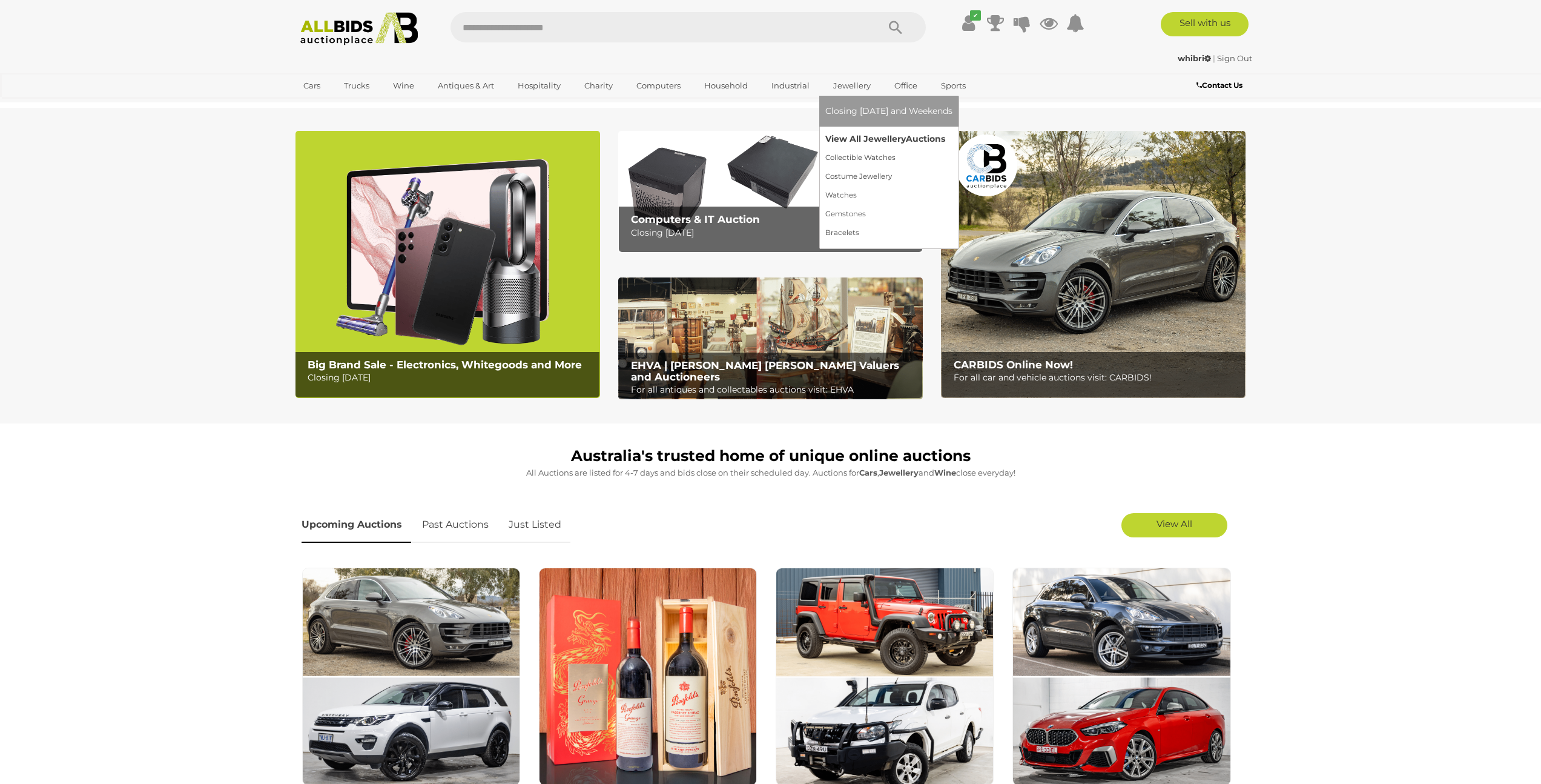
click at [845, 137] on link "View All Jewellery Auctions" at bounding box center [889, 138] width 128 height 19
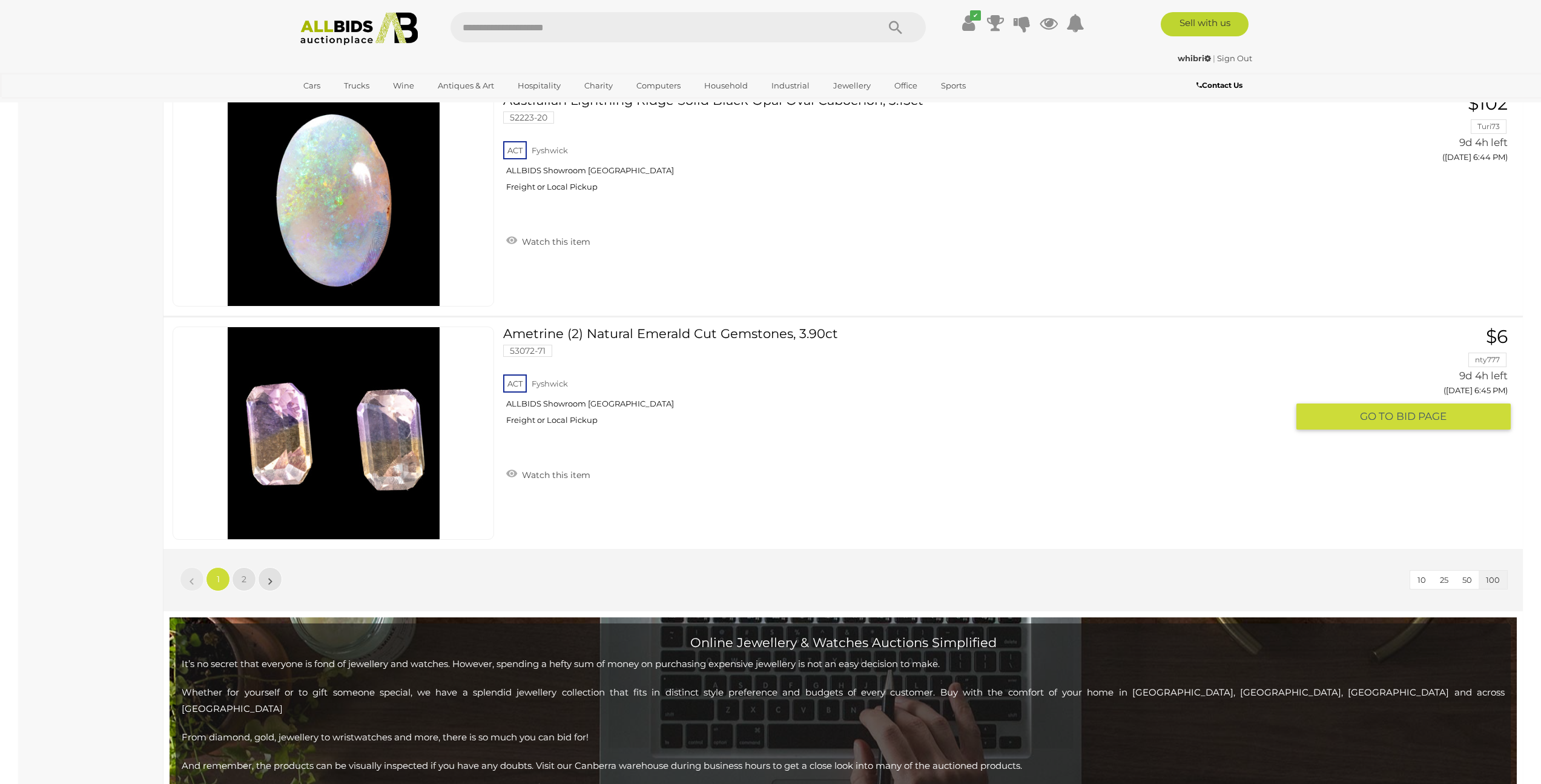
scroll to position [23082, 0]
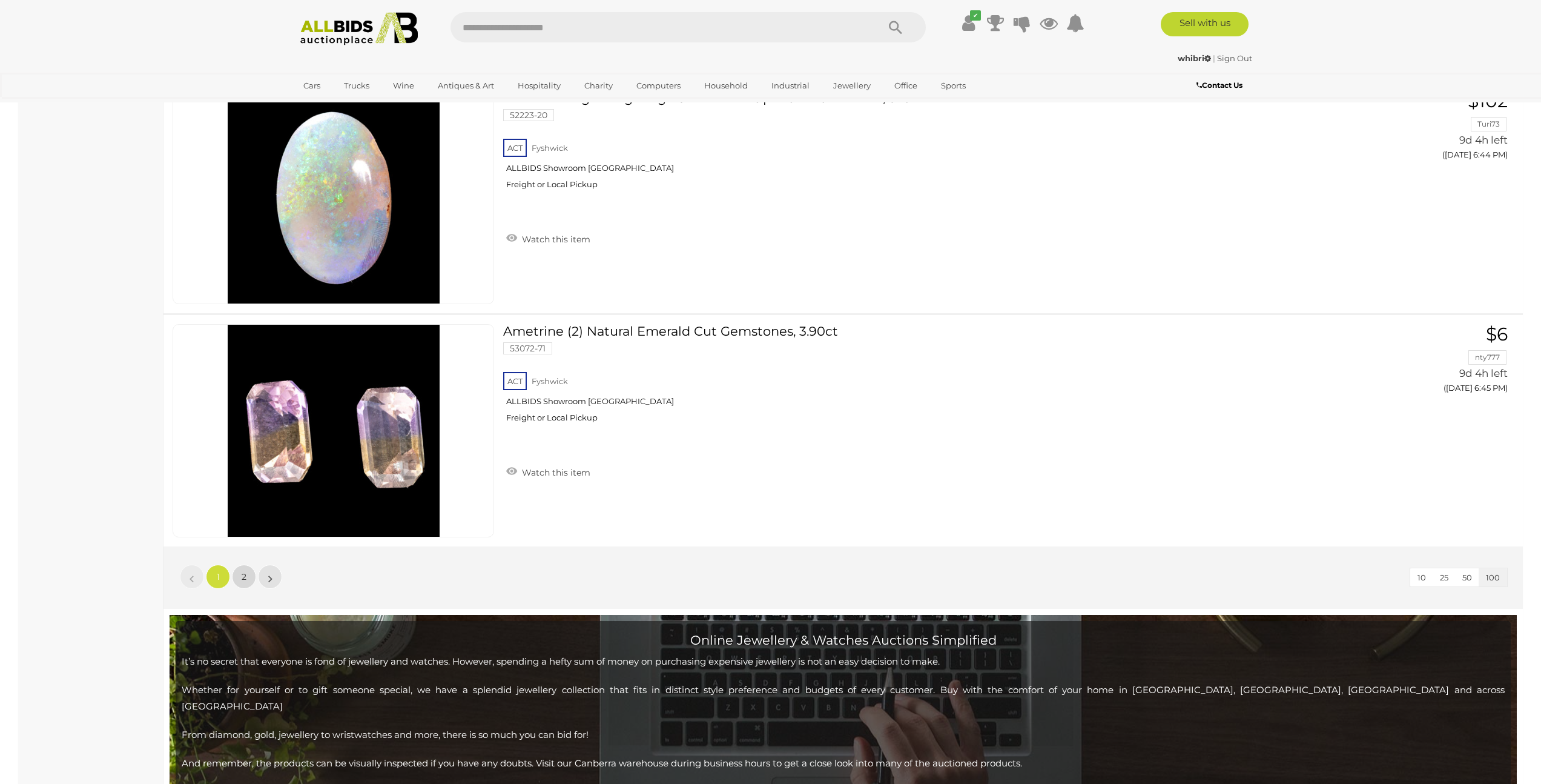
click at [247, 579] on link "2" at bounding box center [244, 577] width 24 height 24
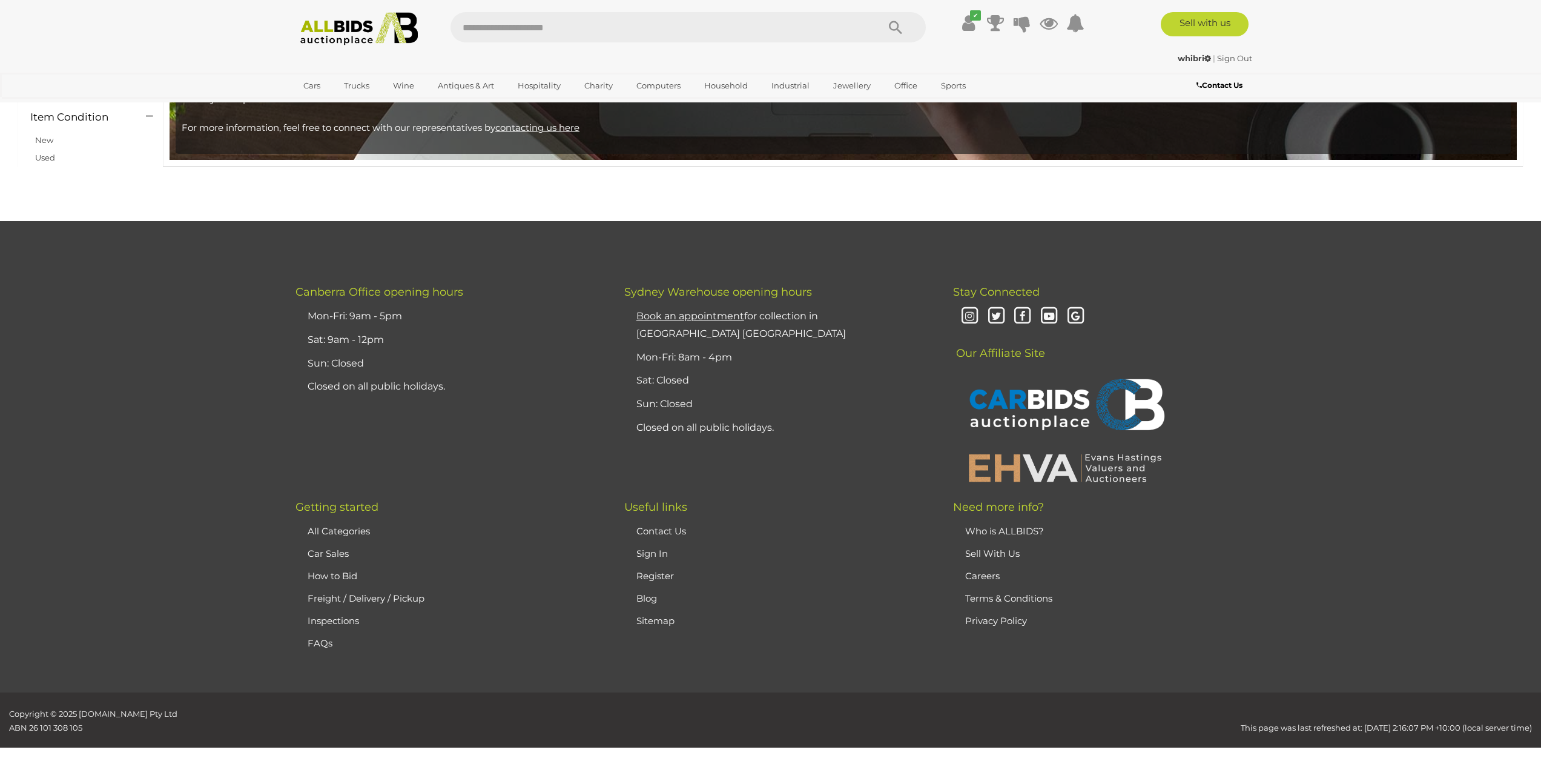
scroll to position [193, 0]
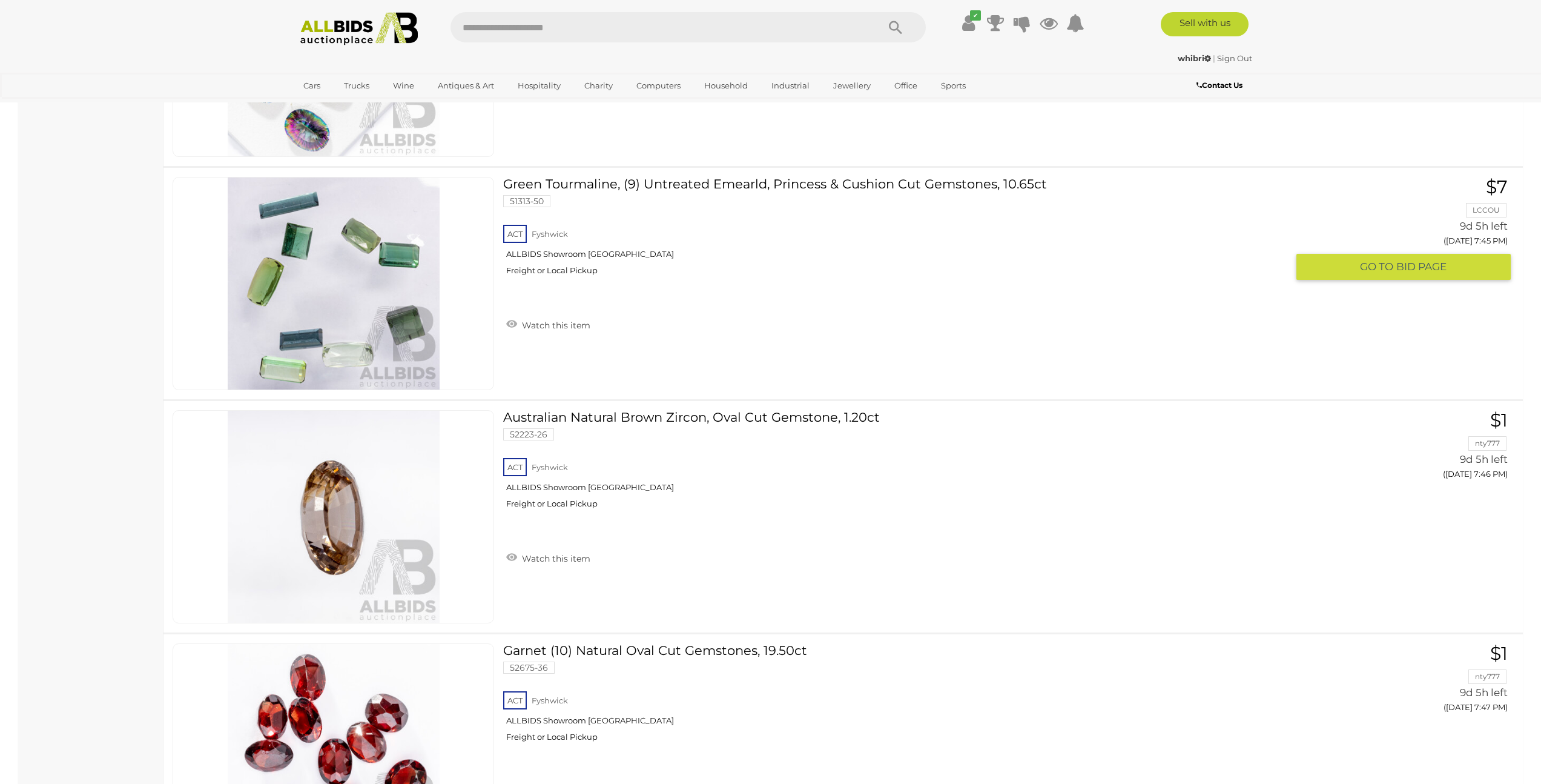
scroll to position [14007, 0]
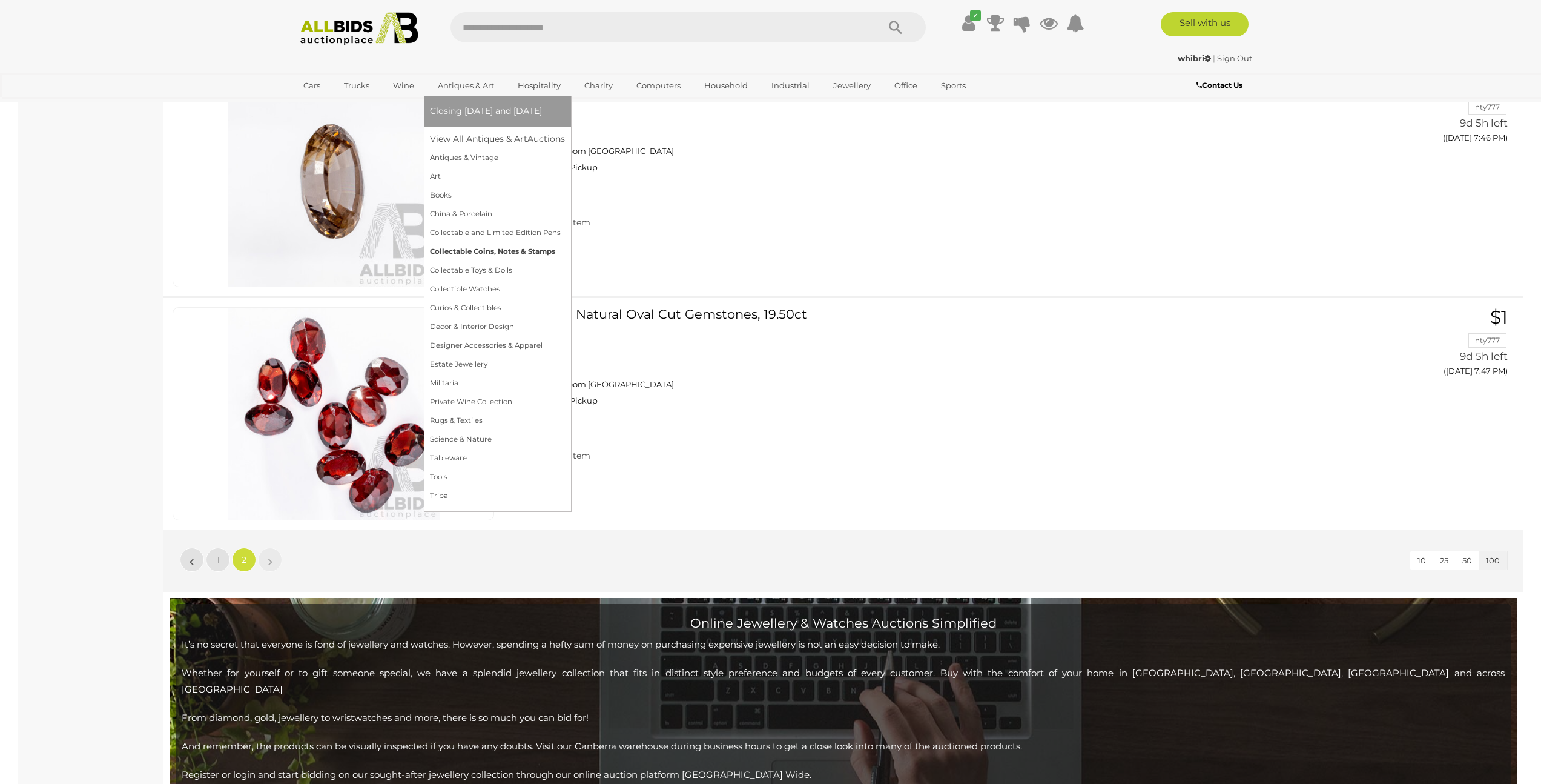
click at [486, 251] on link "Collectable Coins, Notes & Stamps" at bounding box center [497, 251] width 135 height 19
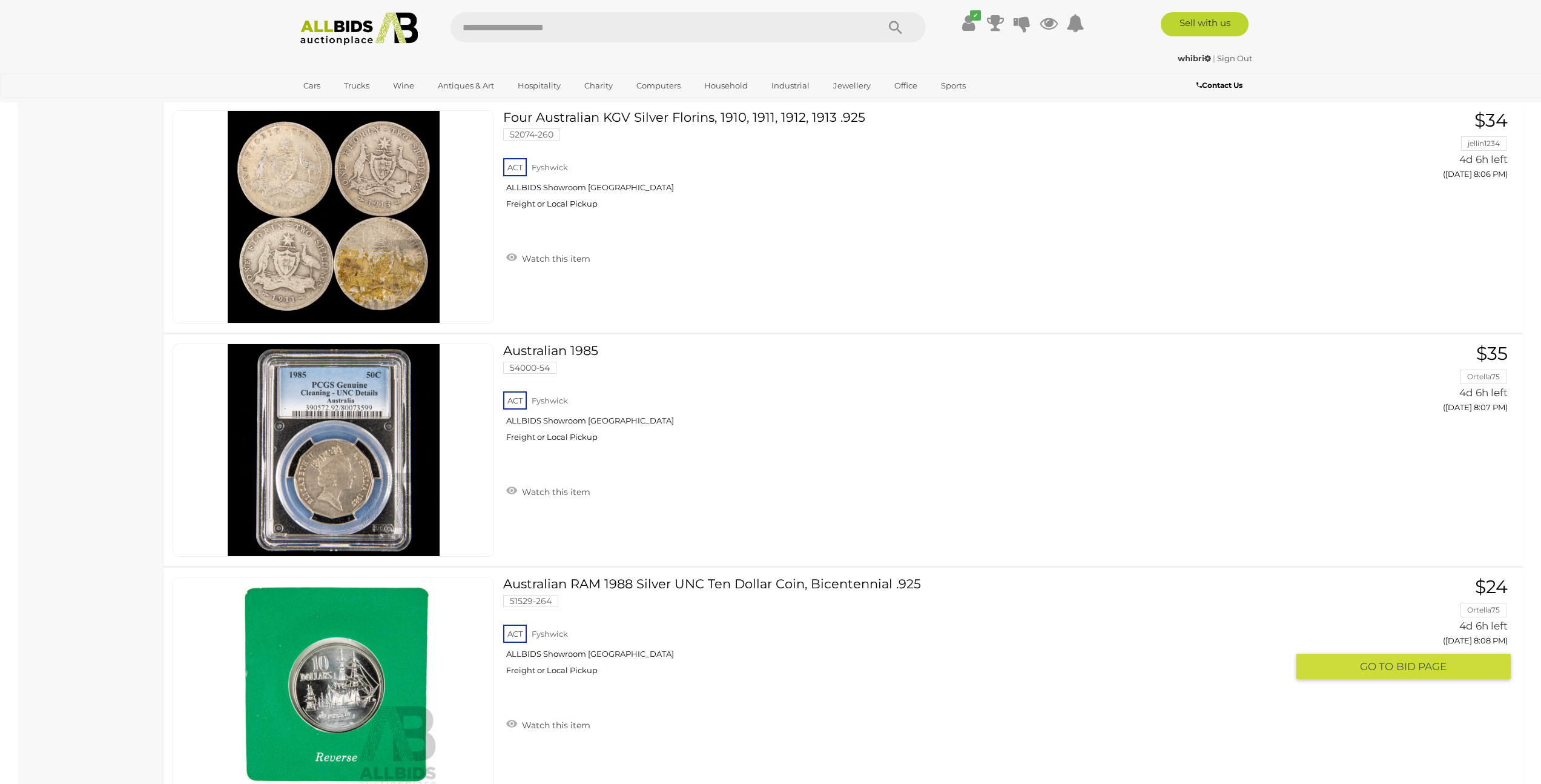
scroll to position [22966, 0]
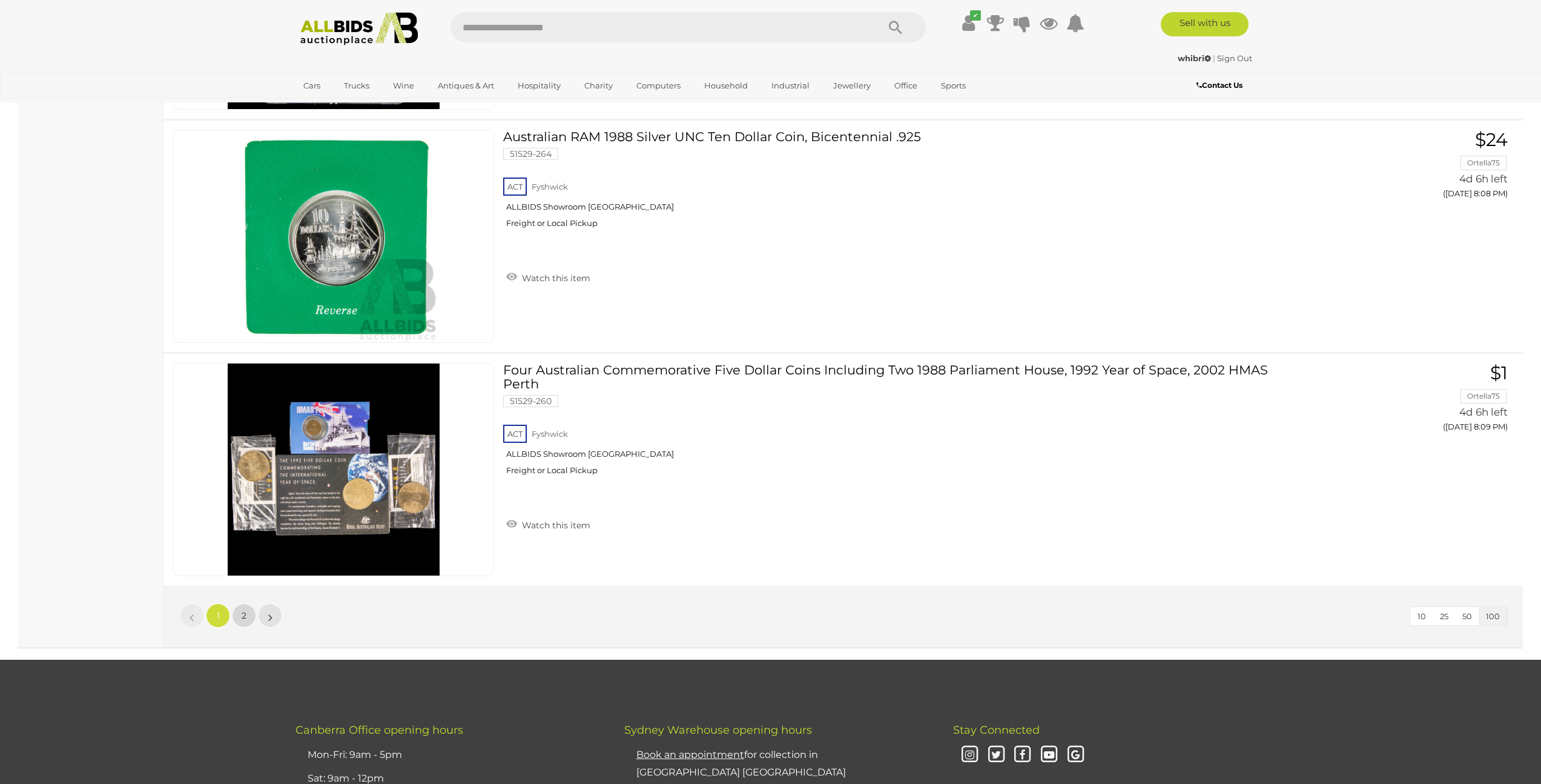
click at [248, 615] on link "2" at bounding box center [244, 615] width 24 height 24
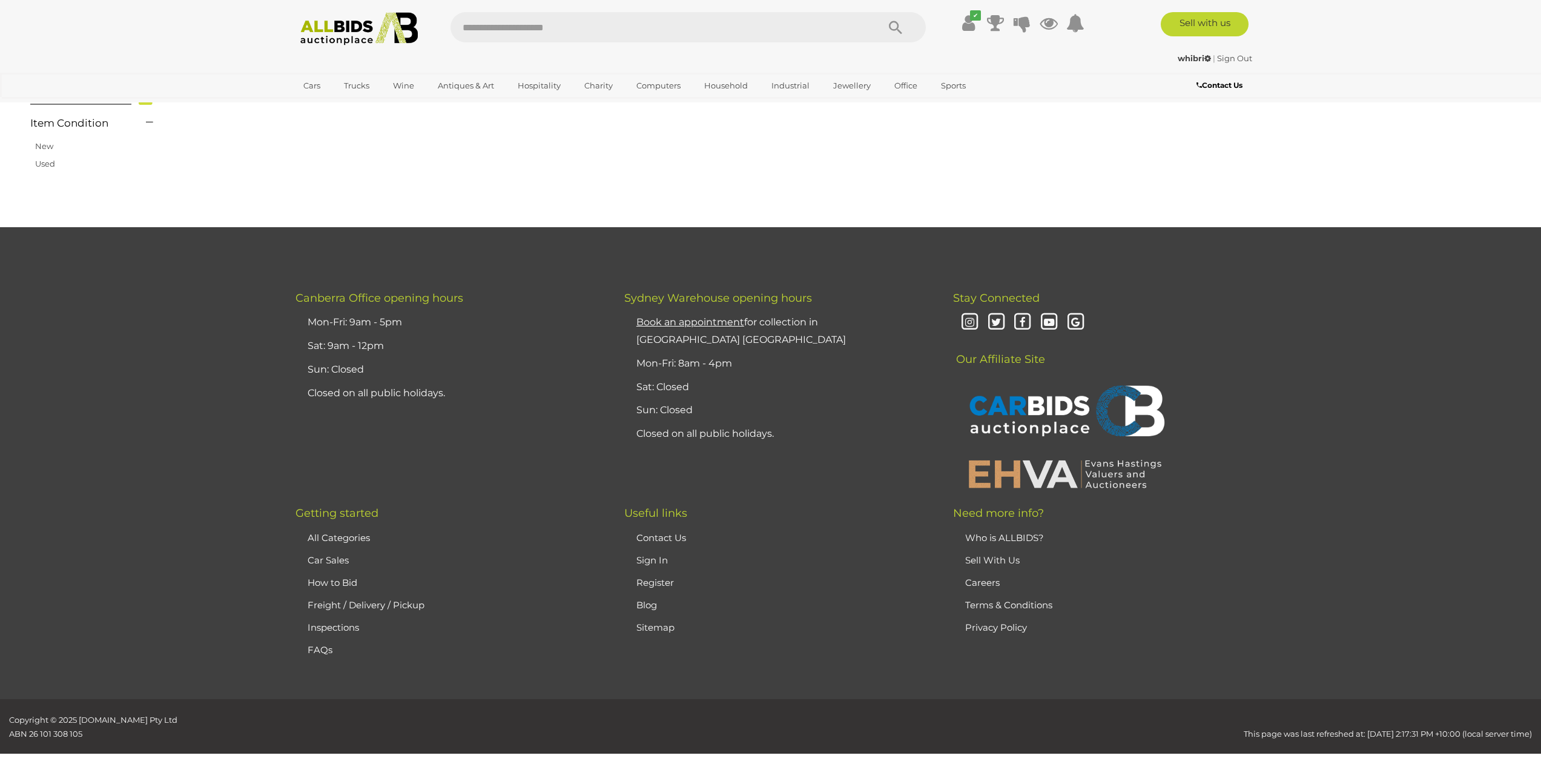
scroll to position [115, 0]
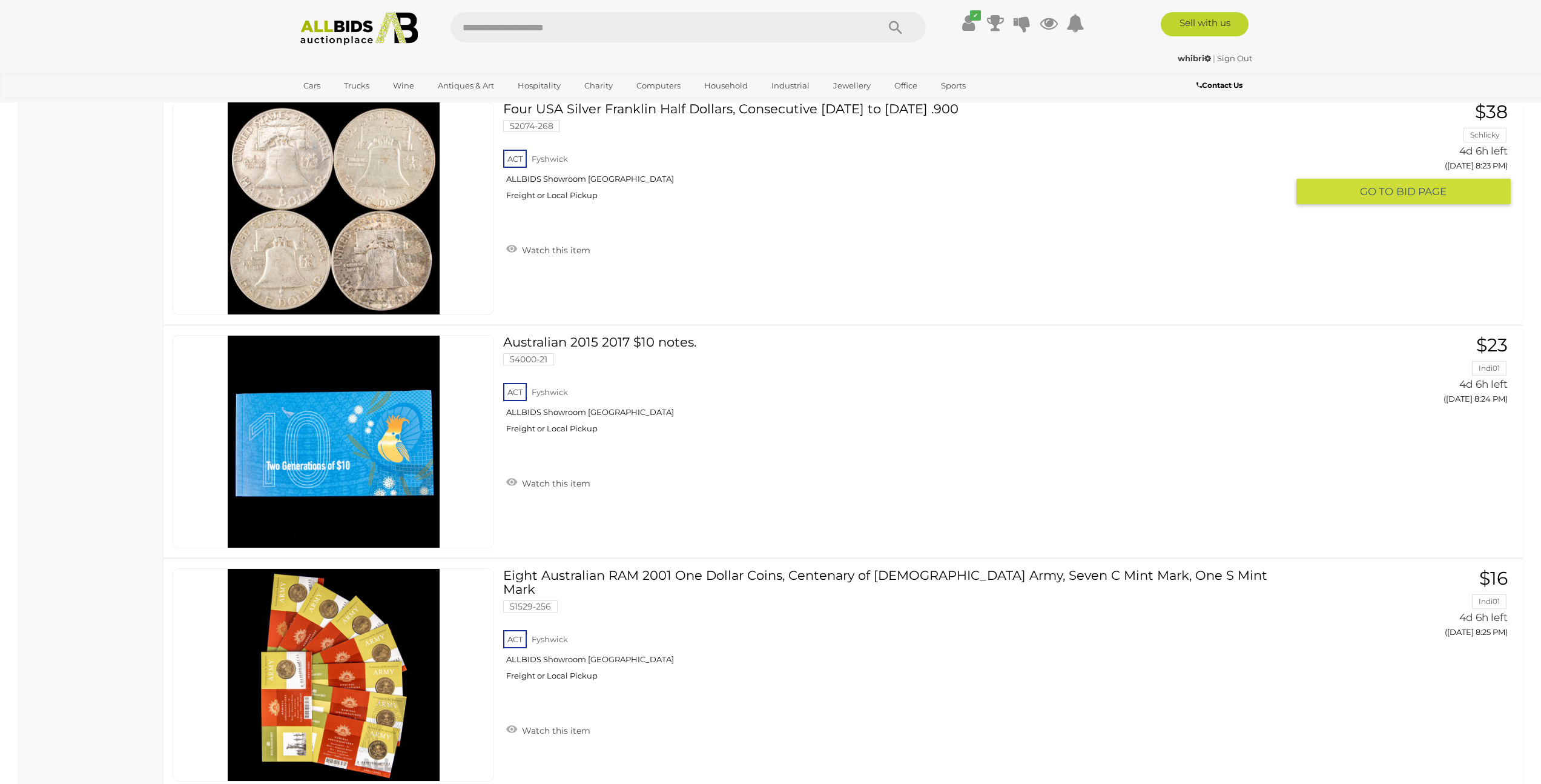
scroll to position [3271, 0]
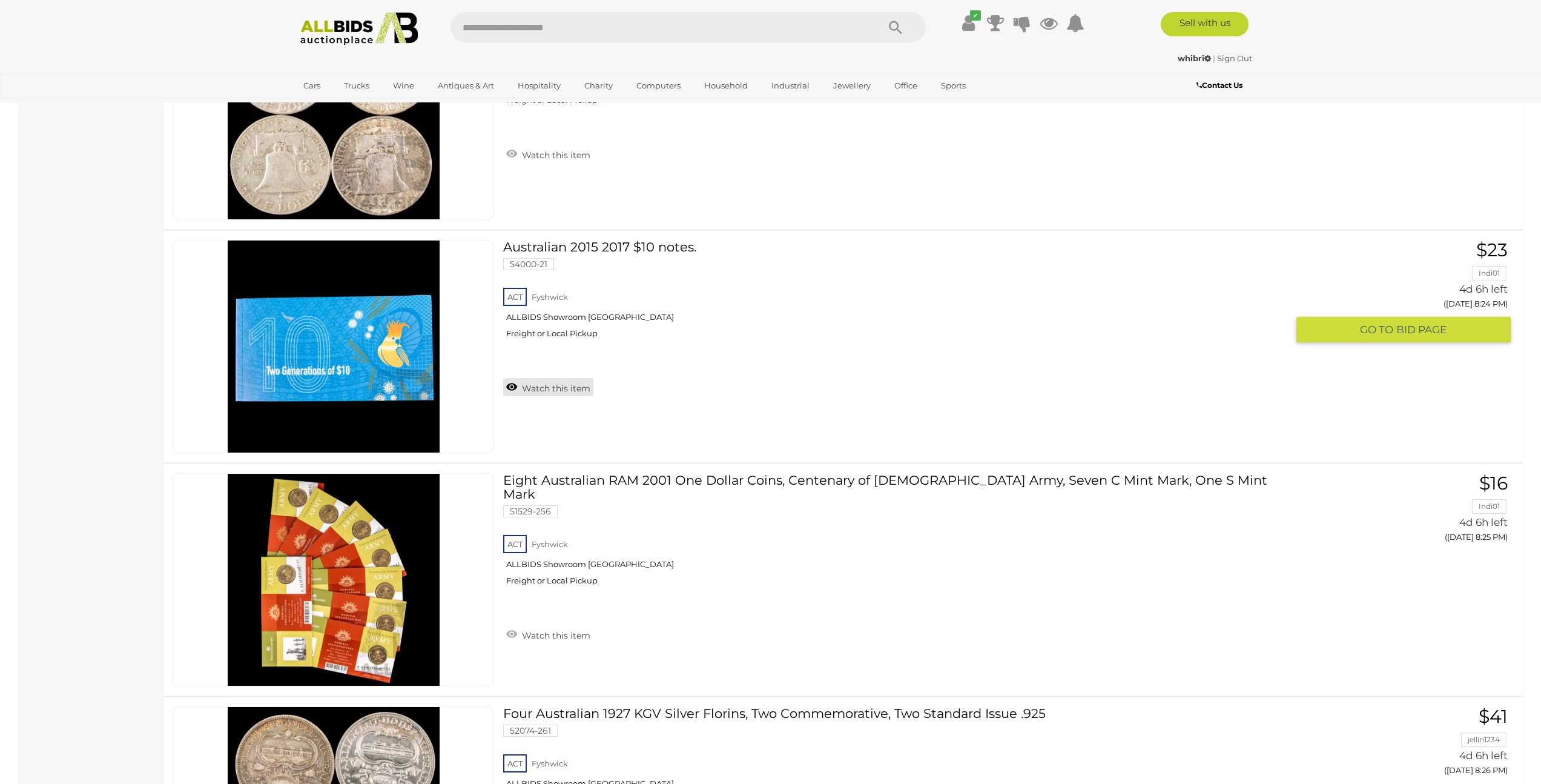
click at [534, 384] on link "Watch this item" at bounding box center [548, 387] width 91 height 19
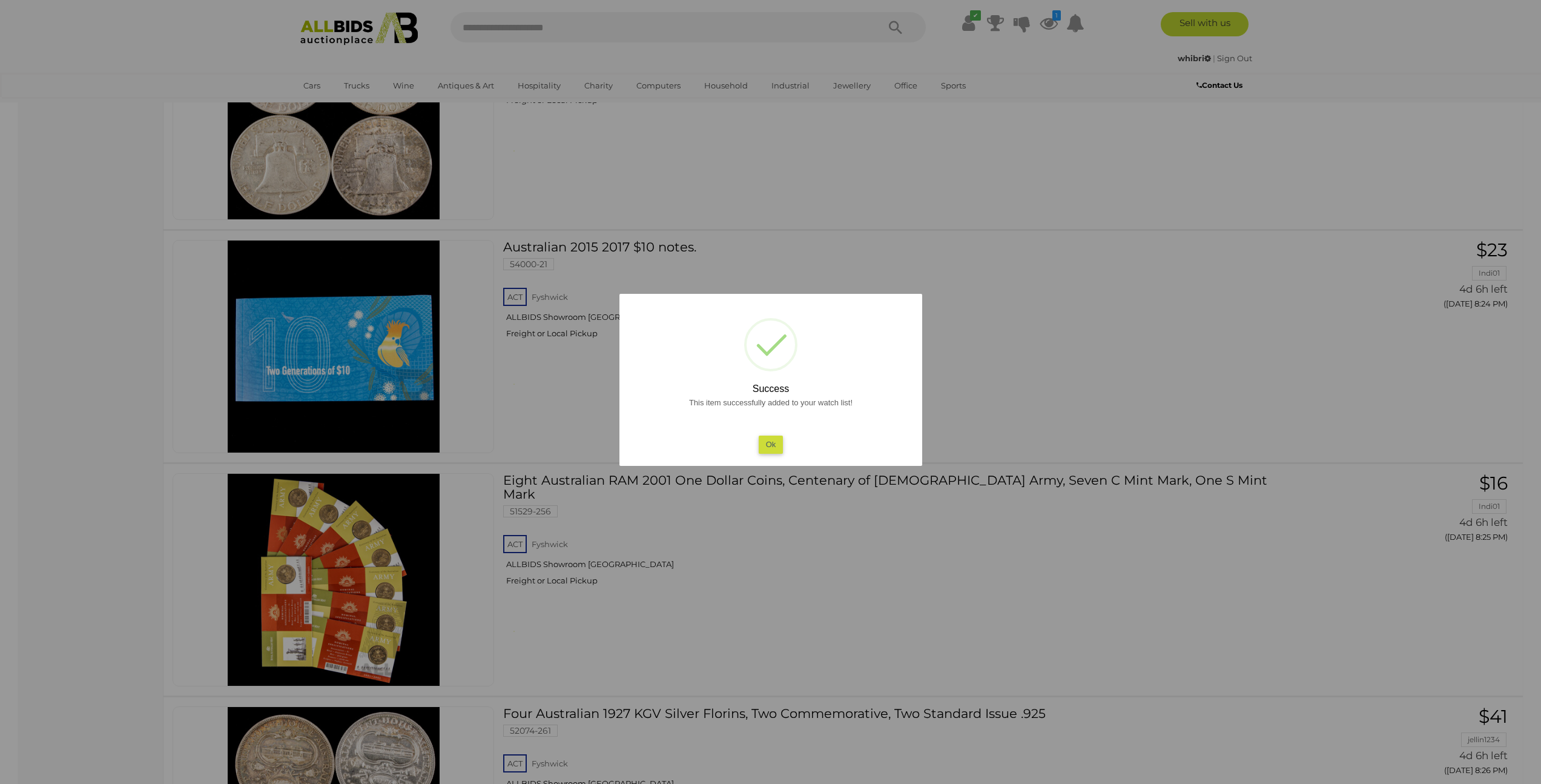
click at [776, 446] on button "Ok" at bounding box center [770, 444] width 24 height 18
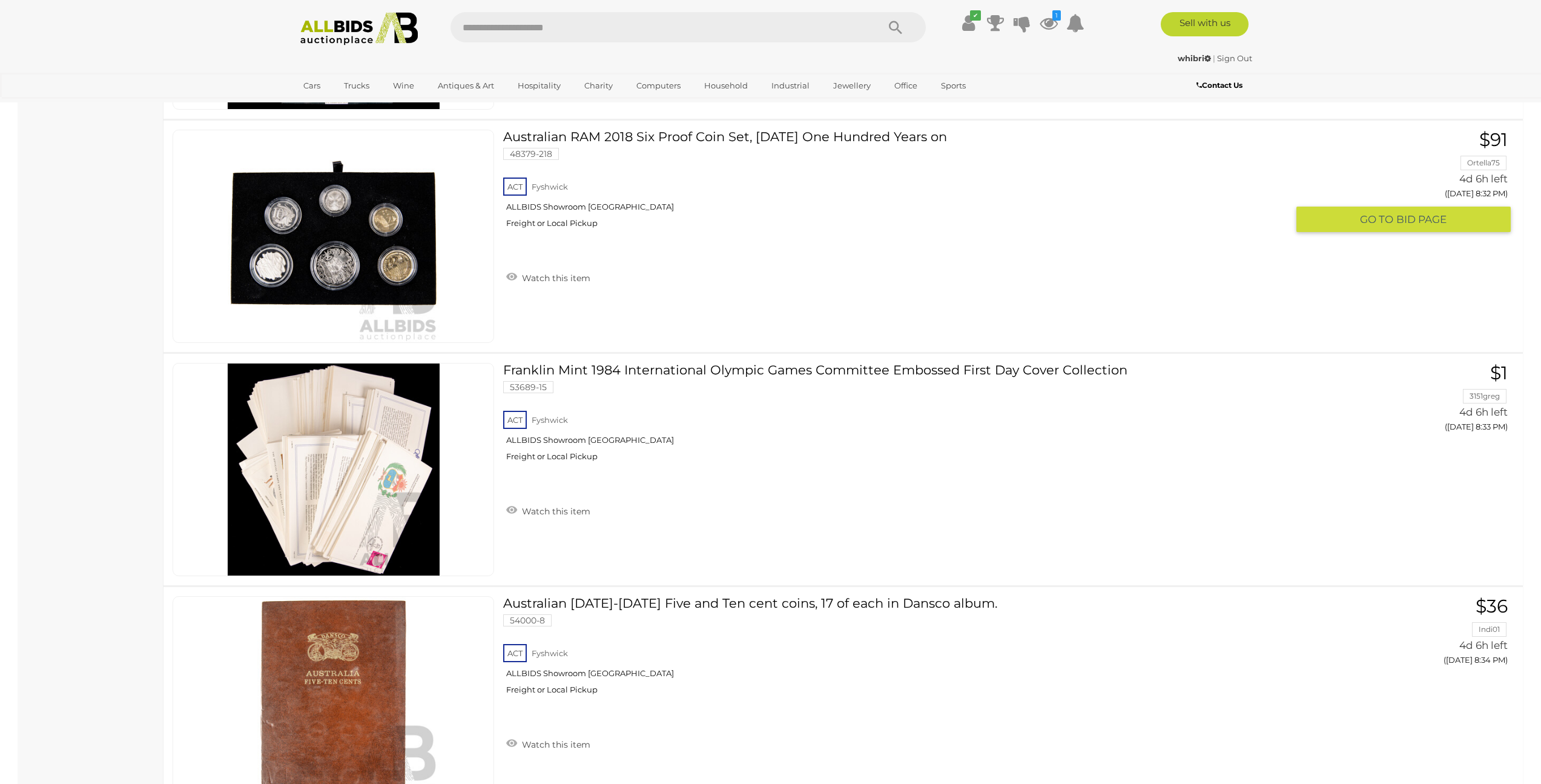
scroll to position [5449, 0]
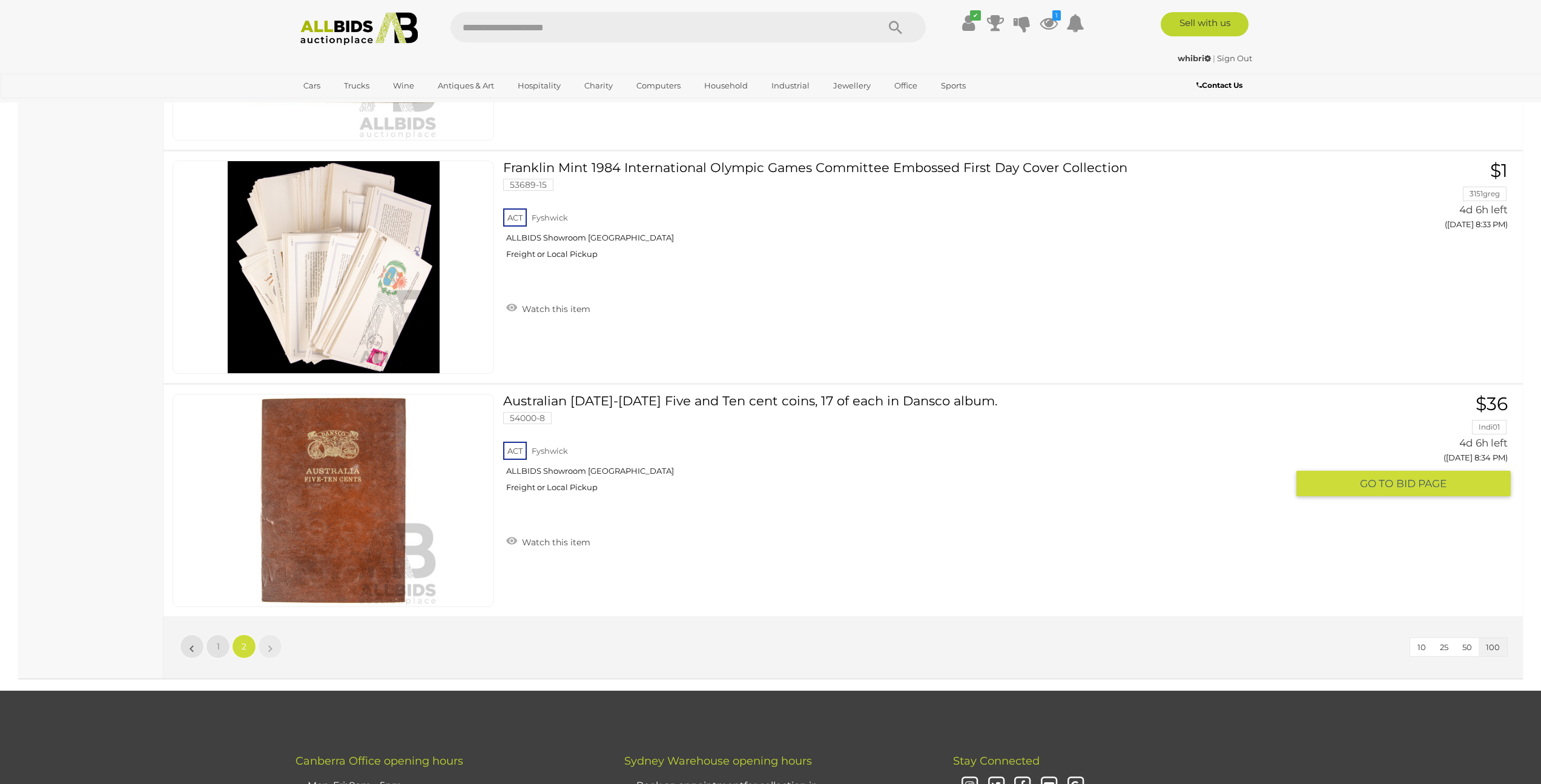
click at [658, 399] on link "Australian 1966-1981 Five and Ten cent coins, 17 of each in Dansco album. 54000…" at bounding box center [900, 447] width 775 height 108
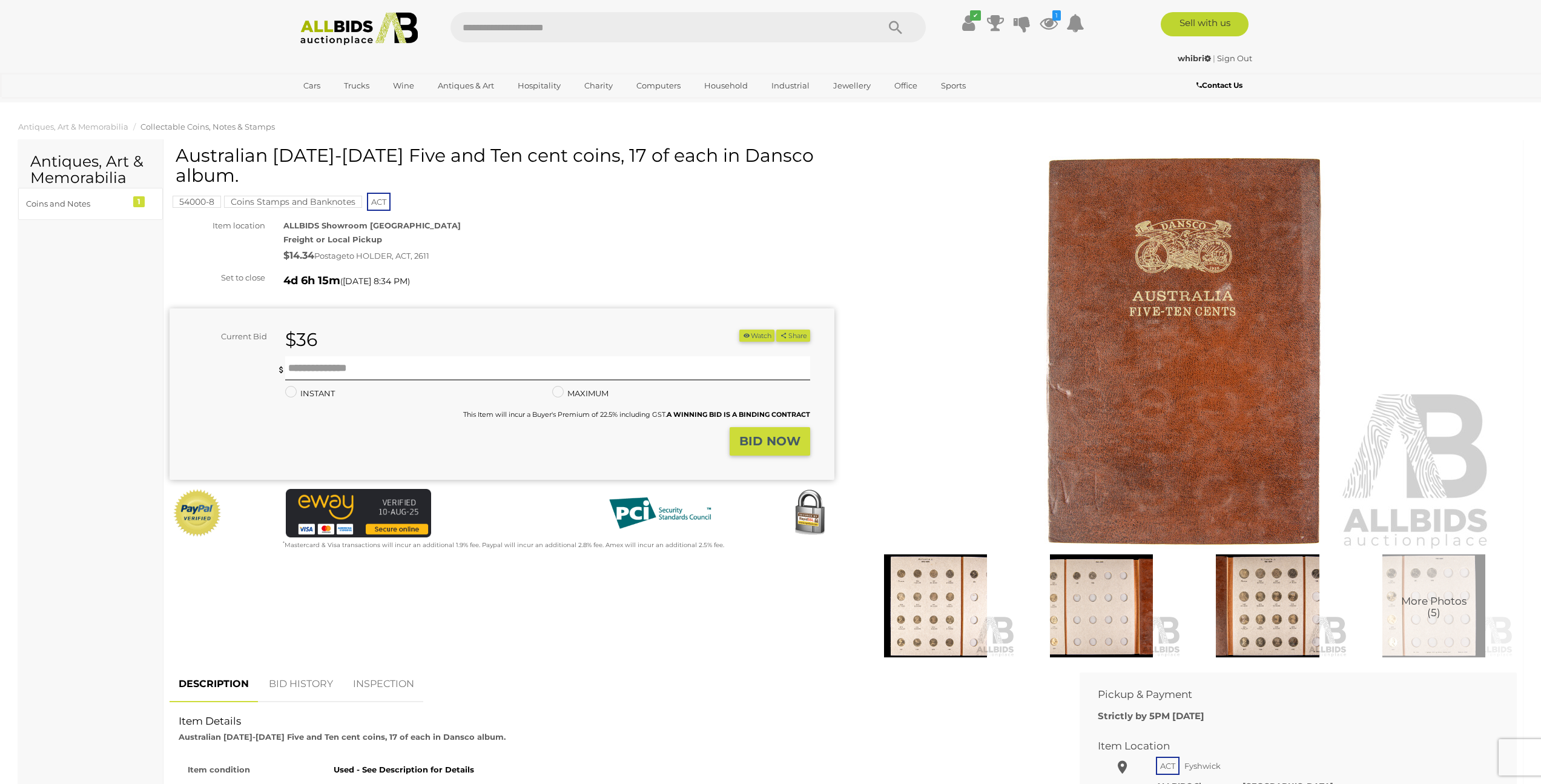
click at [928, 597] on img at bounding box center [936, 606] width 160 height 103
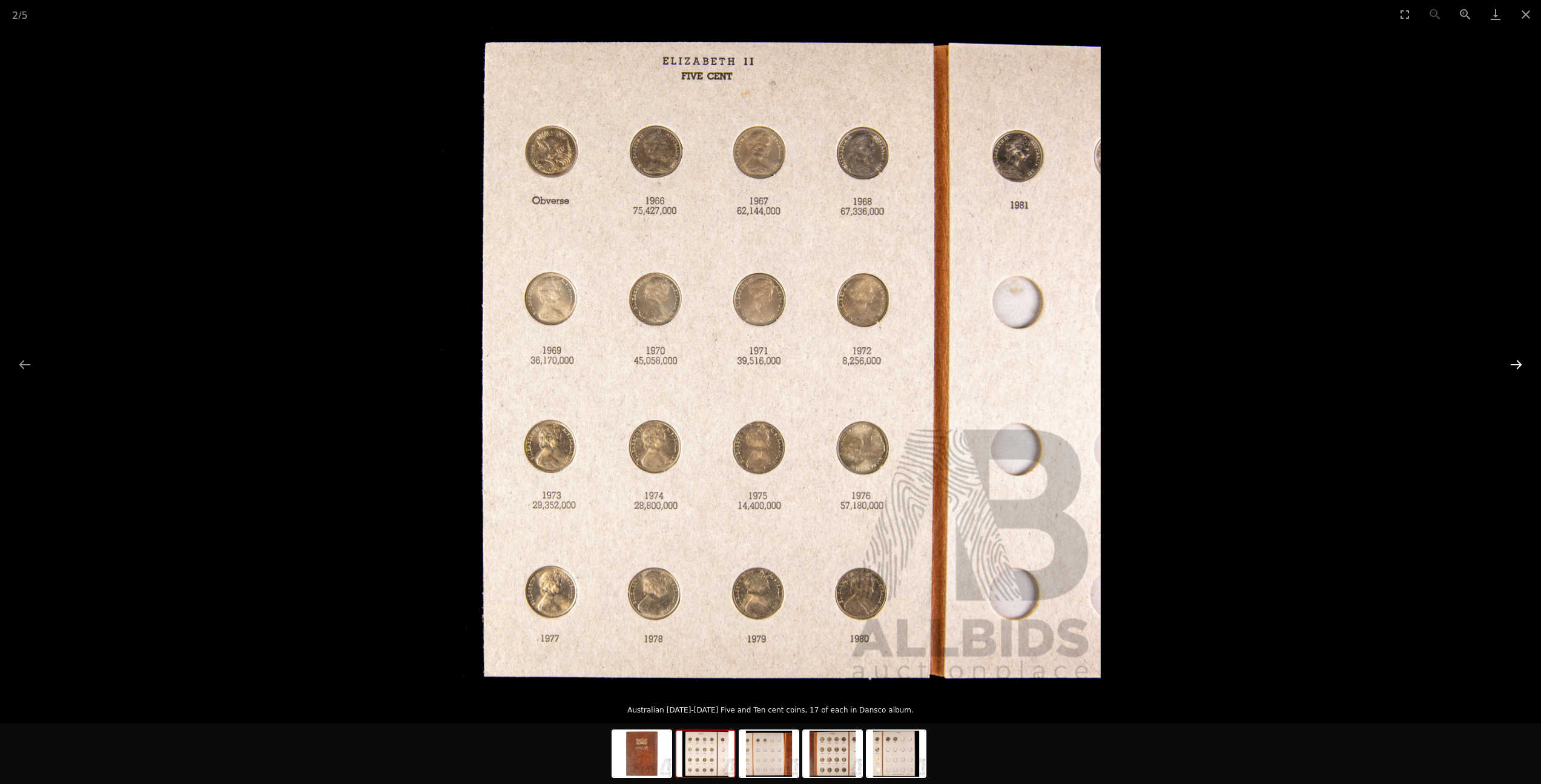
click at [1519, 364] on button "Next slide" at bounding box center [1517, 364] width 25 height 23
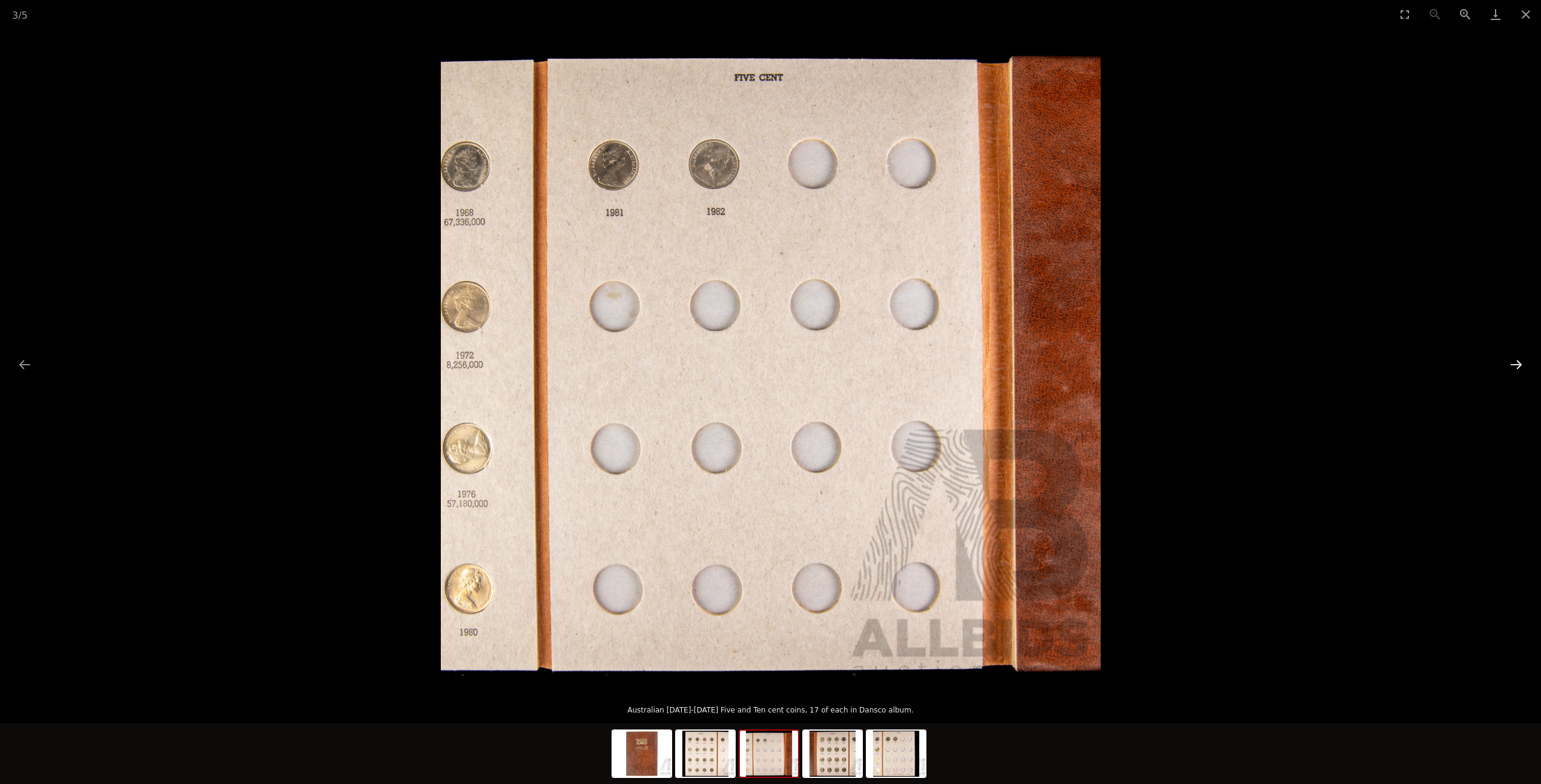
click at [1519, 362] on button "Next slide" at bounding box center [1517, 364] width 25 height 23
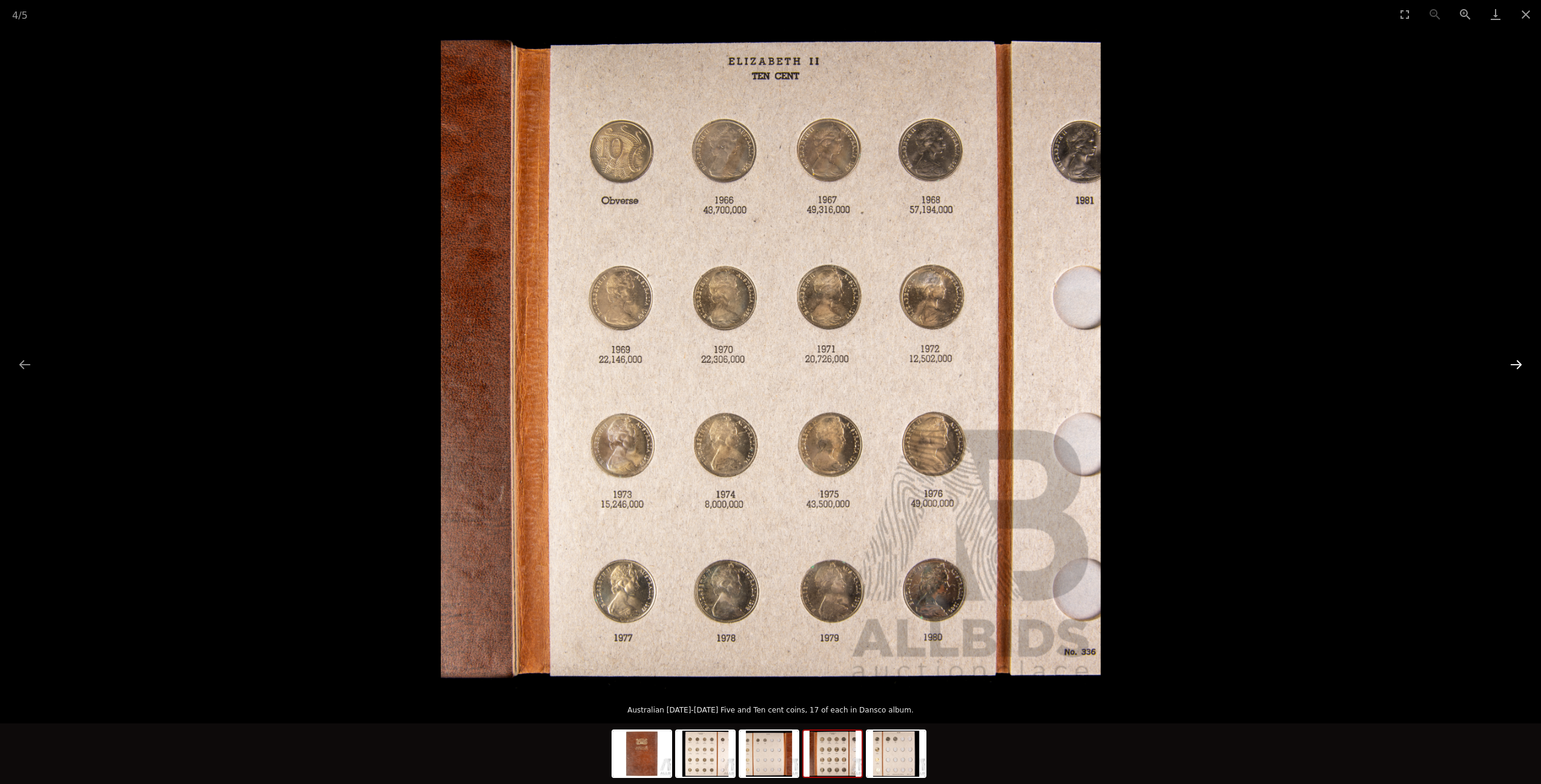
click at [1519, 362] on button "Next slide" at bounding box center [1517, 364] width 25 height 23
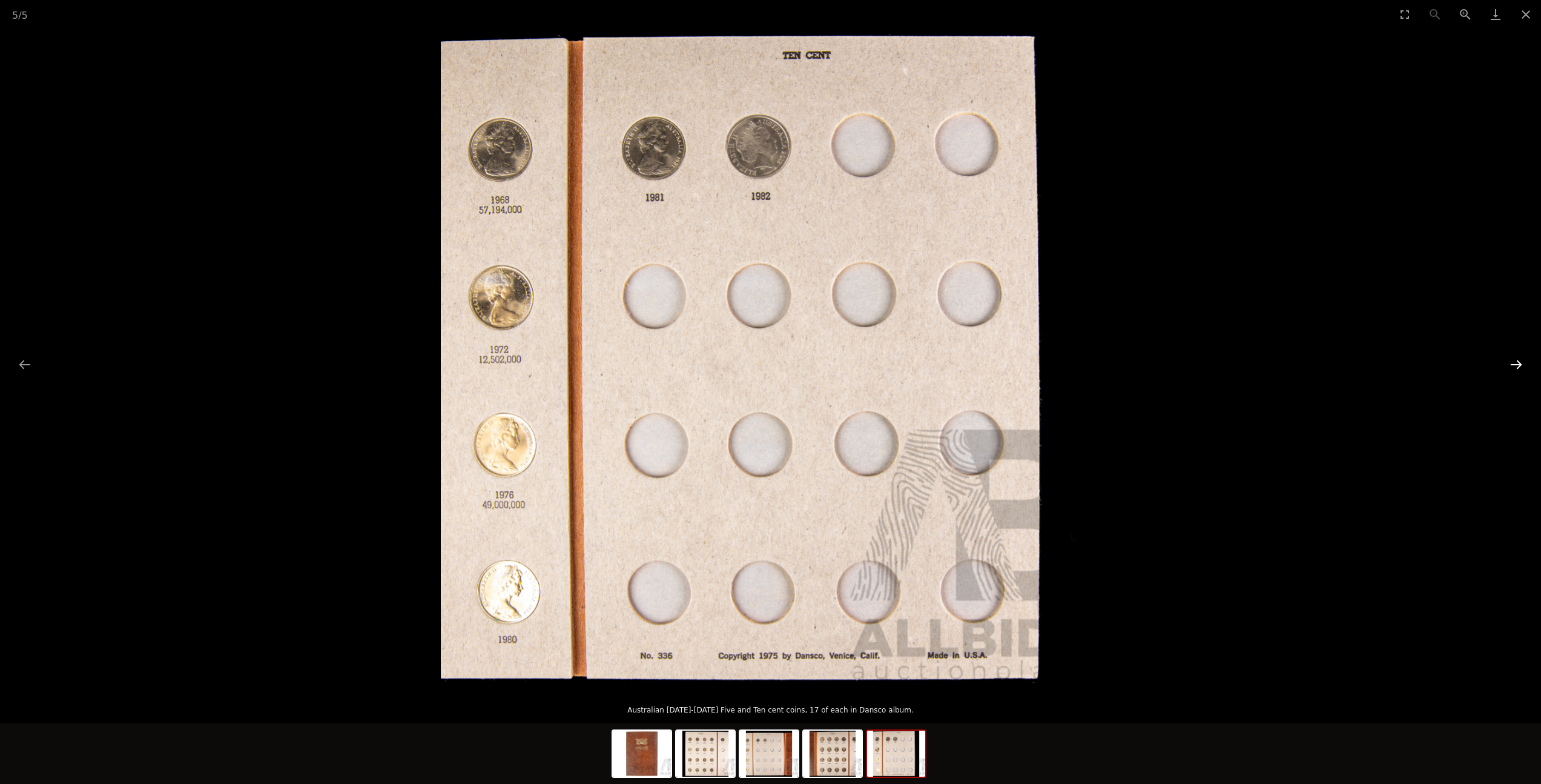
click at [1519, 362] on button "Next slide" at bounding box center [1517, 364] width 25 height 23
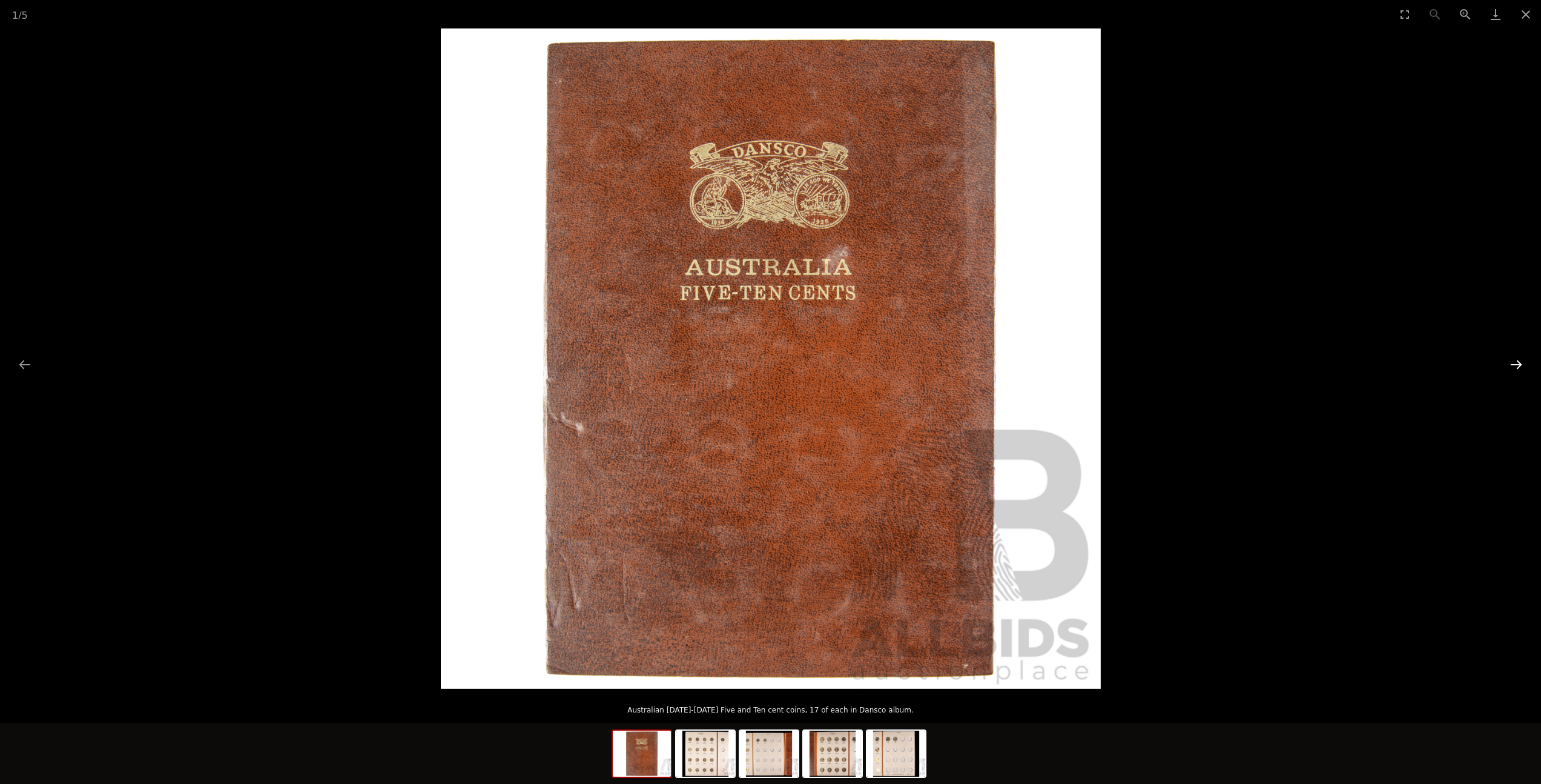
click at [1520, 360] on button "Next slide" at bounding box center [1517, 364] width 25 height 23
